Goal: Information Seeking & Learning: Learn about a topic

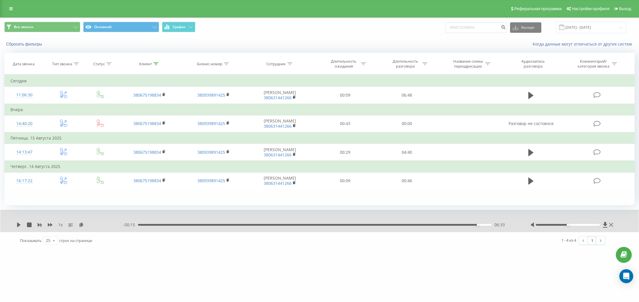
click at [5, 6] on div "Реферальная программа Настройки профиля Выход" at bounding box center [319, 8] width 639 height 17
click at [16, 13] on div "Реферальная программа Настройки профиля Выход" at bounding box center [319, 8] width 639 height 17
click at [8, 6] on link at bounding box center [11, 9] width 10 height 8
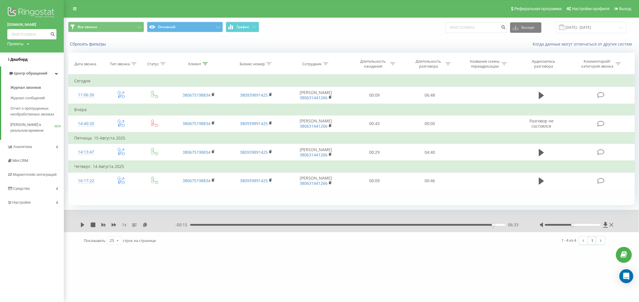
click at [22, 57] on span "Дашборд" at bounding box center [17, 60] width 20 height 6
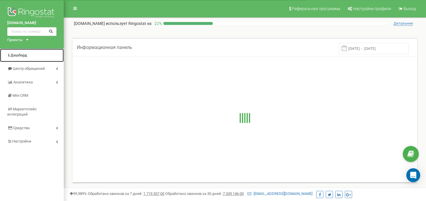
click at [20, 54] on span "Дашборд" at bounding box center [18, 55] width 17 height 4
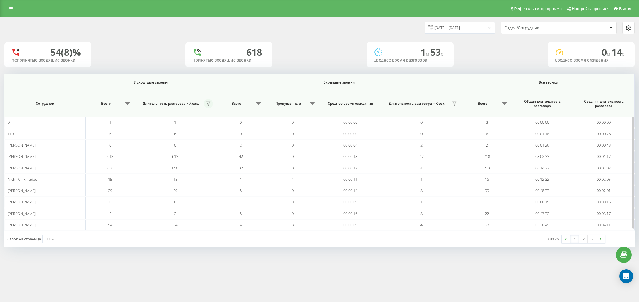
click at [209, 102] on icon at bounding box center [208, 104] width 4 height 4
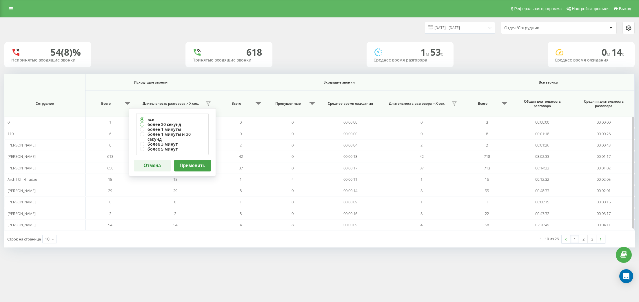
click at [178, 123] on label "более 30 секунд" at bounding box center [172, 124] width 65 height 5
radio input "true"
click at [206, 160] on button "Применить" at bounding box center [192, 166] width 37 height 12
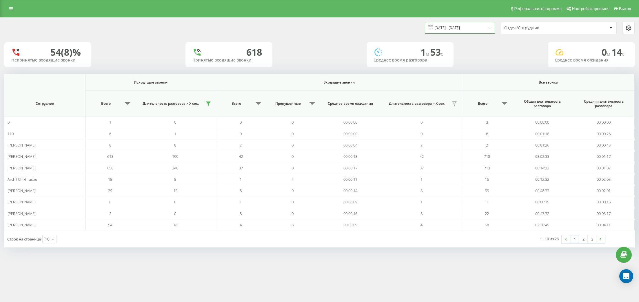
click at [463, 25] on input "19.07.2025 - 19.08.2025" at bounding box center [460, 27] width 70 height 11
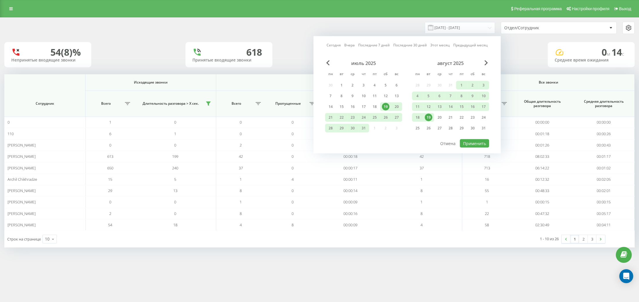
click at [428, 116] on div "19" at bounding box center [429, 118] width 8 height 8
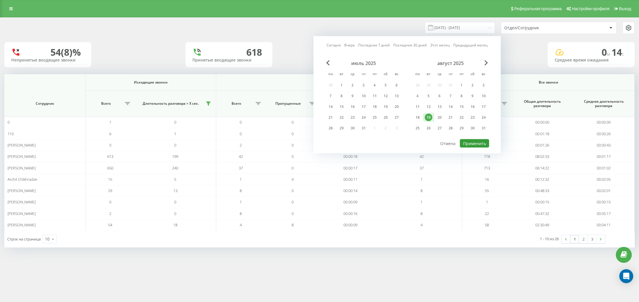
click at [473, 143] on button "Применить" at bounding box center [474, 143] width 29 height 8
type input "19.08.2025 - 19.08.2025"
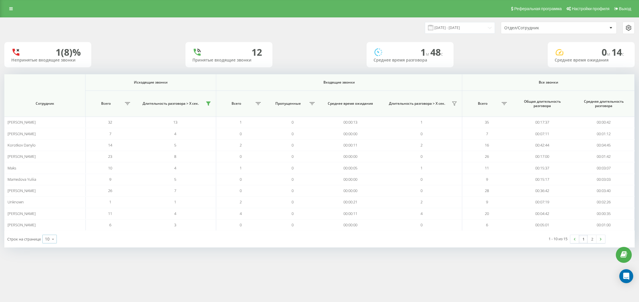
click at [55, 234] on icon at bounding box center [53, 238] width 9 height 11
click at [51, 211] on div "25" at bounding box center [50, 214] width 14 height 8
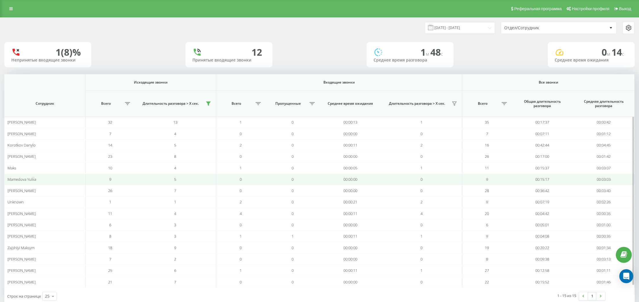
scroll to position [12, 0]
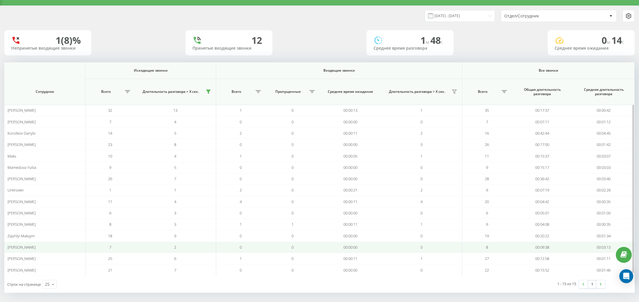
drag, startPoint x: 43, startPoint y: 242, endPoint x: 7, endPoint y: 243, distance: 36.5
click at [7, 243] on td "[PERSON_NAME]" at bounding box center [44, 246] width 81 height 11
drag, startPoint x: 45, startPoint y: 247, endPoint x: 8, endPoint y: 247, distance: 37.7
click at [8, 247] on div "[PERSON_NAME]" at bounding box center [45, 247] width 75 height 5
copy span "[PERSON_NAME]"
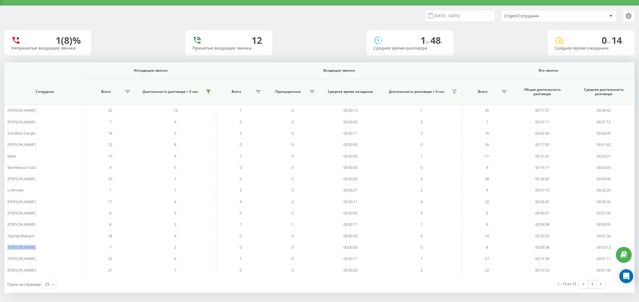
scroll to position [0, 0]
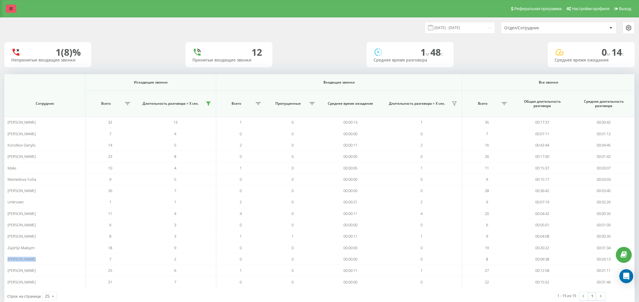
click at [10, 12] on link at bounding box center [11, 9] width 10 height 8
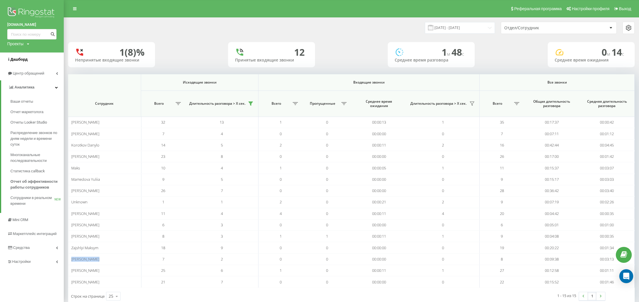
click at [22, 61] on span "Дашборд" at bounding box center [18, 59] width 17 height 4
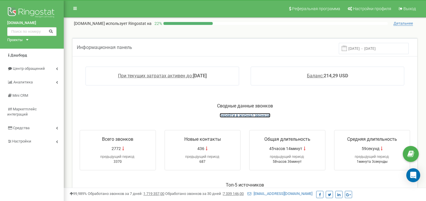
click at [266, 116] on span "перейти в журнал звонков" at bounding box center [245, 115] width 51 height 5
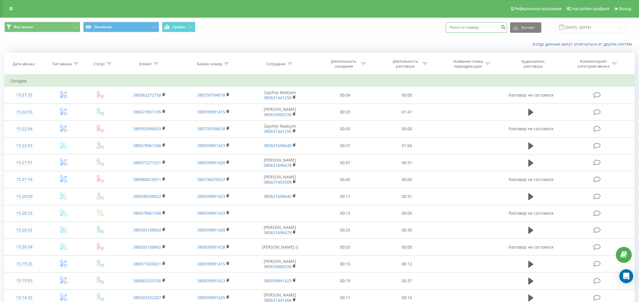
click at [497, 26] on input at bounding box center [476, 27] width 61 height 10
paste input
click at [288, 63] on icon at bounding box center [289, 63] width 5 height 3
click at [282, 103] on input "text" at bounding box center [280, 105] width 51 height 10
paste input "[PERSON_NAME]"
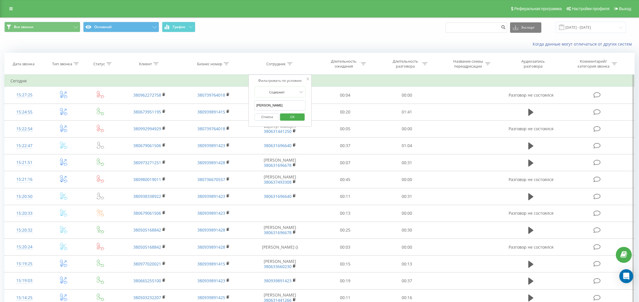
type input "[PERSON_NAME]"
click at [297, 115] on span "OK" at bounding box center [292, 116] width 16 height 9
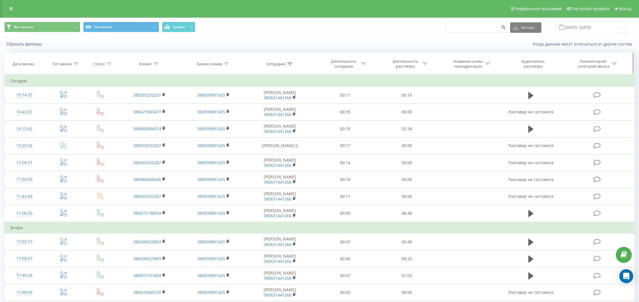
click at [404, 66] on div "Длительность разговора" at bounding box center [405, 64] width 31 height 10
click at [415, 90] on div at bounding box center [403, 92] width 41 height 6
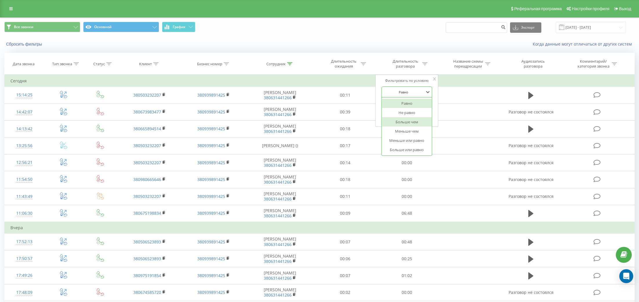
click at [418, 120] on div "Больше чем" at bounding box center [407, 121] width 50 height 9
click at [416, 103] on input "text" at bounding box center [406, 105] width 51 height 10
type input "03:00"
click at [418, 117] on span "OK" at bounding box center [419, 116] width 16 height 9
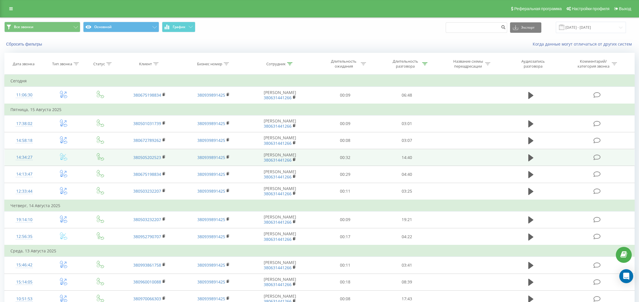
click at [162, 155] on td "380505202523" at bounding box center [150, 157] width 64 height 17
click at [165, 156] on icon at bounding box center [164, 157] width 3 height 4
click at [529, 154] on icon at bounding box center [530, 157] width 5 height 7
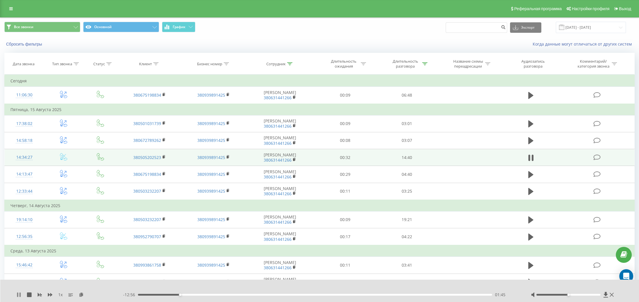
click at [18, 294] on icon at bounding box center [17, 294] width 1 height 5
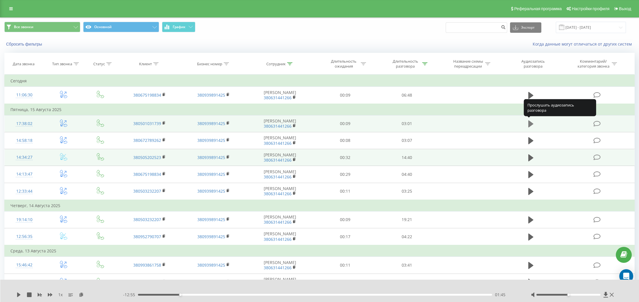
click at [529, 122] on icon at bounding box center [530, 123] width 5 height 7
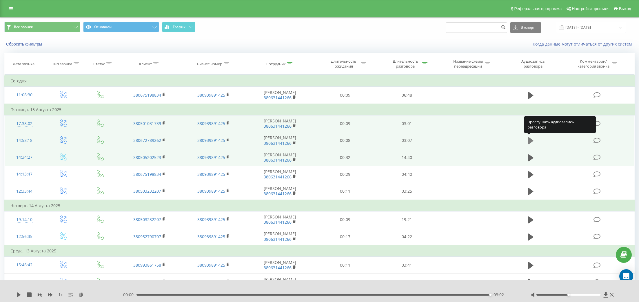
click at [534, 139] on button at bounding box center [531, 140] width 9 height 9
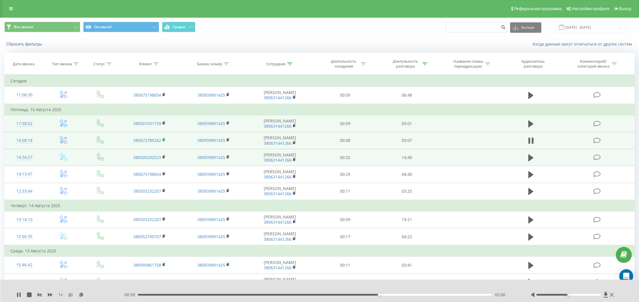
click at [164, 138] on icon at bounding box center [164, 140] width 3 height 4
click at [163, 139] on rect at bounding box center [164, 140] width 2 height 3
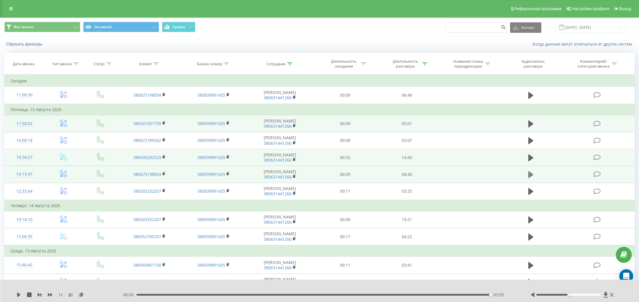
click at [530, 172] on icon at bounding box center [530, 174] width 5 height 7
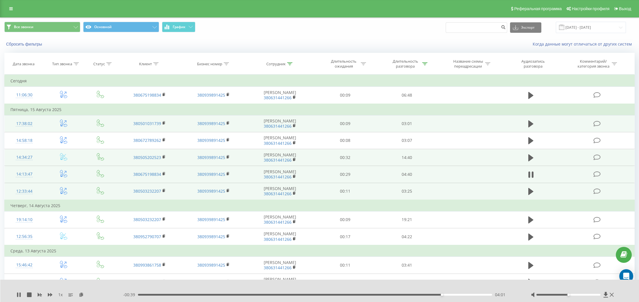
click at [536, 191] on td at bounding box center [530, 191] width 59 height 17
click at [536, 190] on td at bounding box center [530, 191] width 59 height 17
click at [530, 192] on icon at bounding box center [530, 191] width 5 height 7
click at [532, 190] on icon at bounding box center [533, 191] width 2 height 6
